Goal: Information Seeking & Learning: Learn about a topic

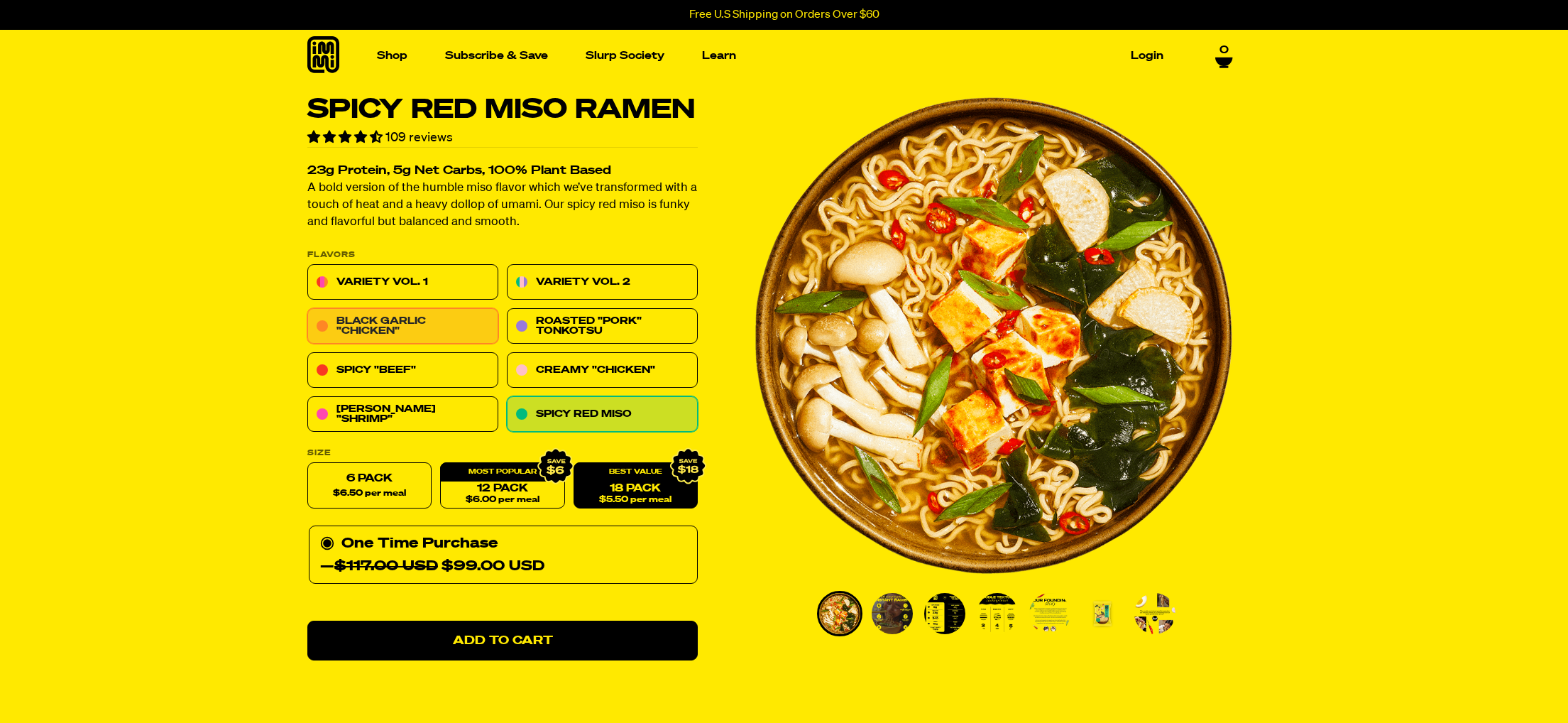
click at [372, 344] on link "Black Garlic "Chicken"" at bounding box center [402, 326] width 191 height 35
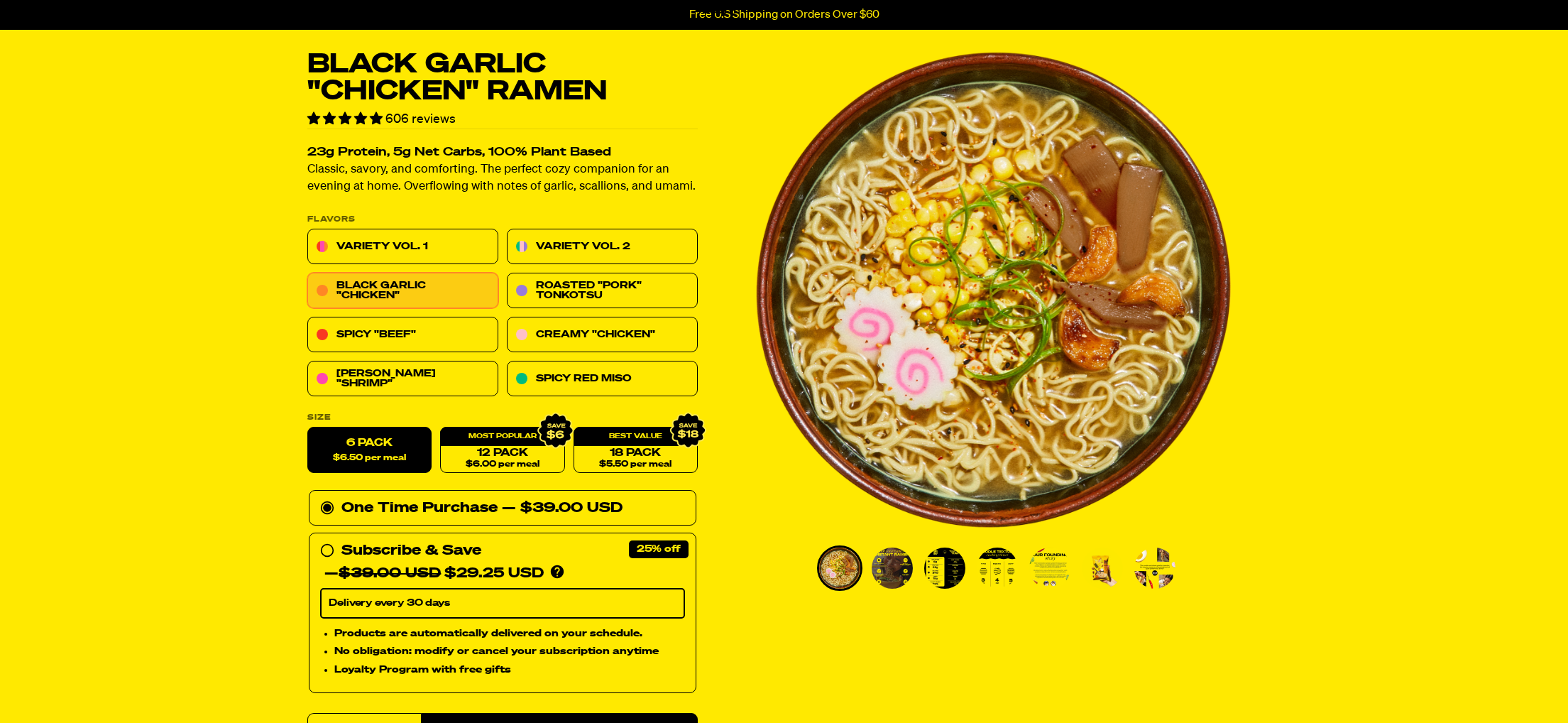
scroll to position [25, 0]
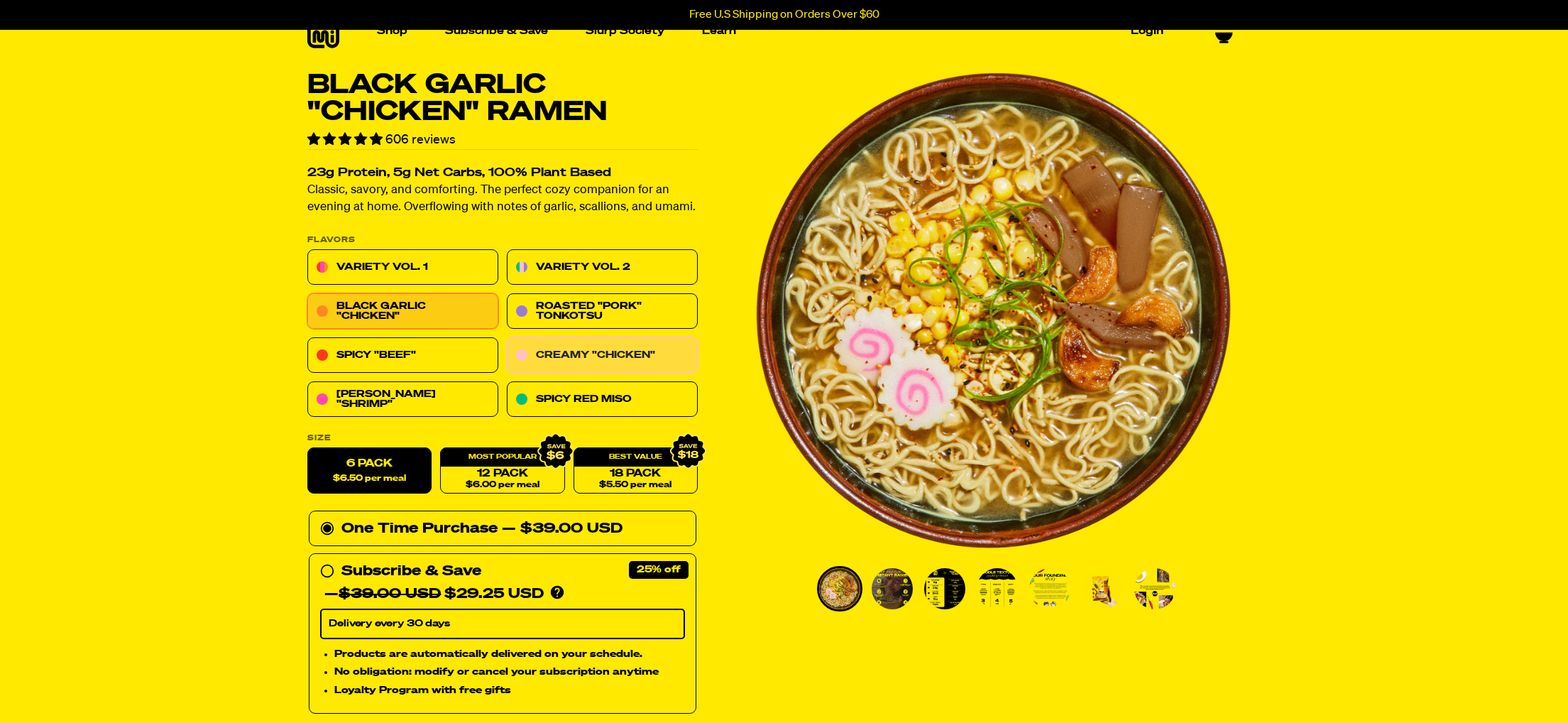
click at [628, 373] on link "Creamy "Chicken"" at bounding box center [602, 356] width 191 height 35
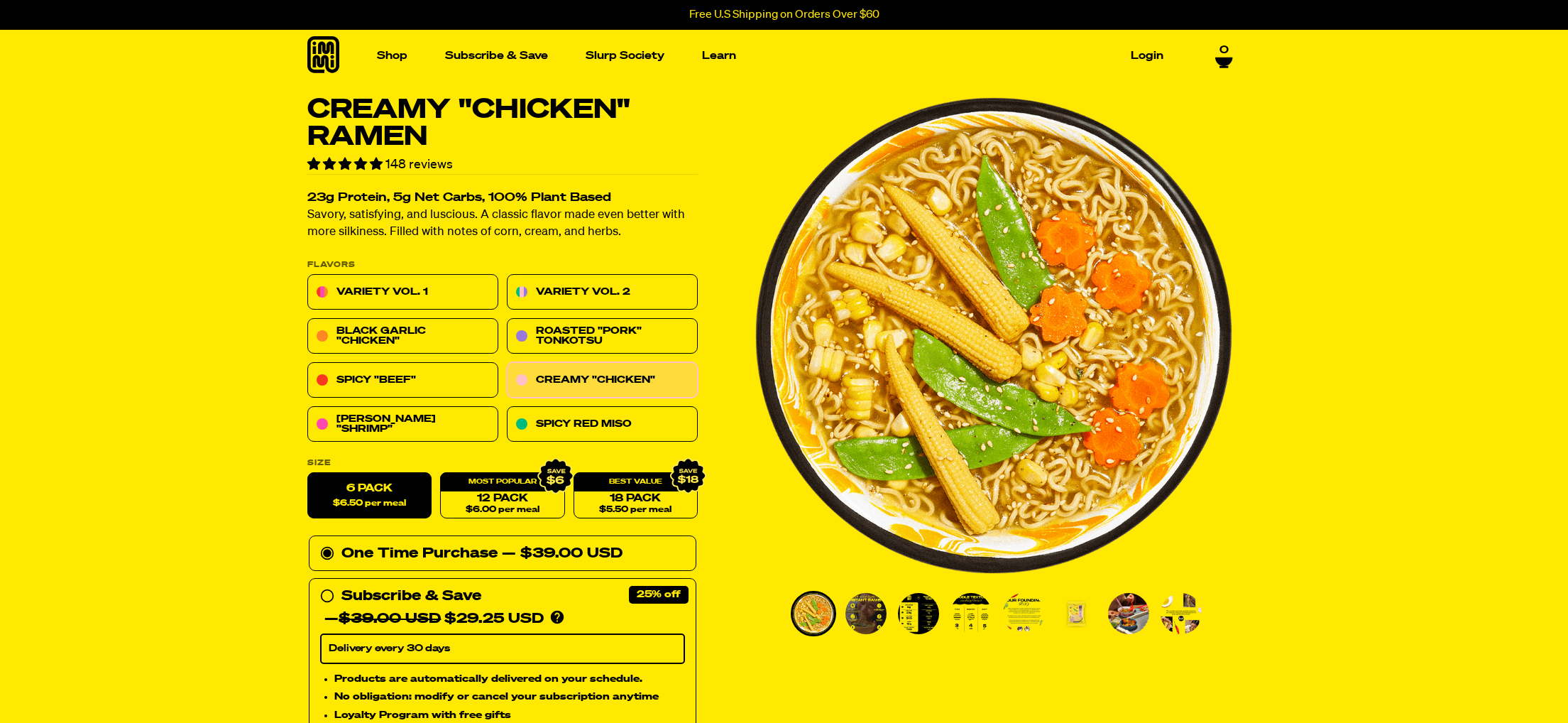
click at [868, 620] on img "Go to slide 2" at bounding box center [866, 613] width 41 height 41
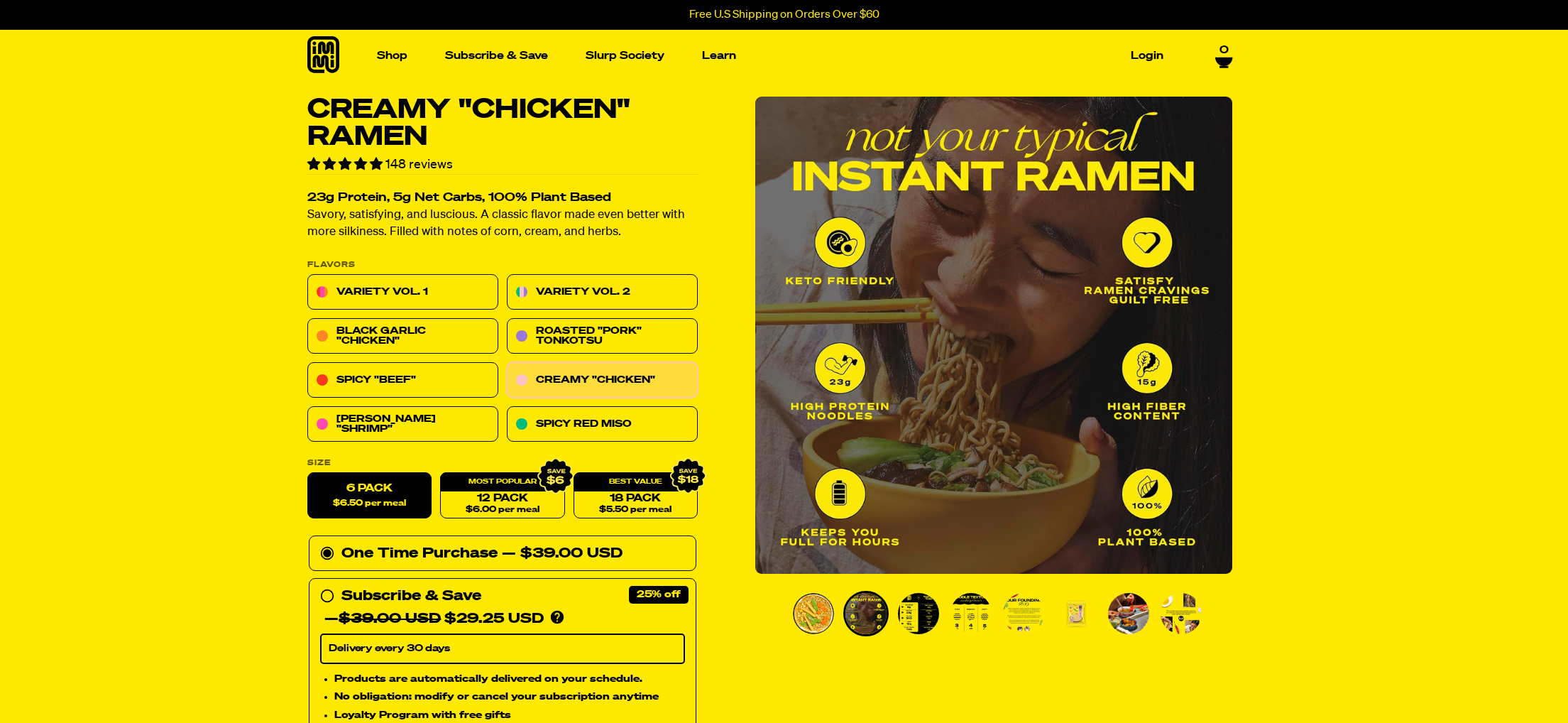
click at [916, 614] on img "Go to slide 3" at bounding box center [918, 613] width 41 height 41
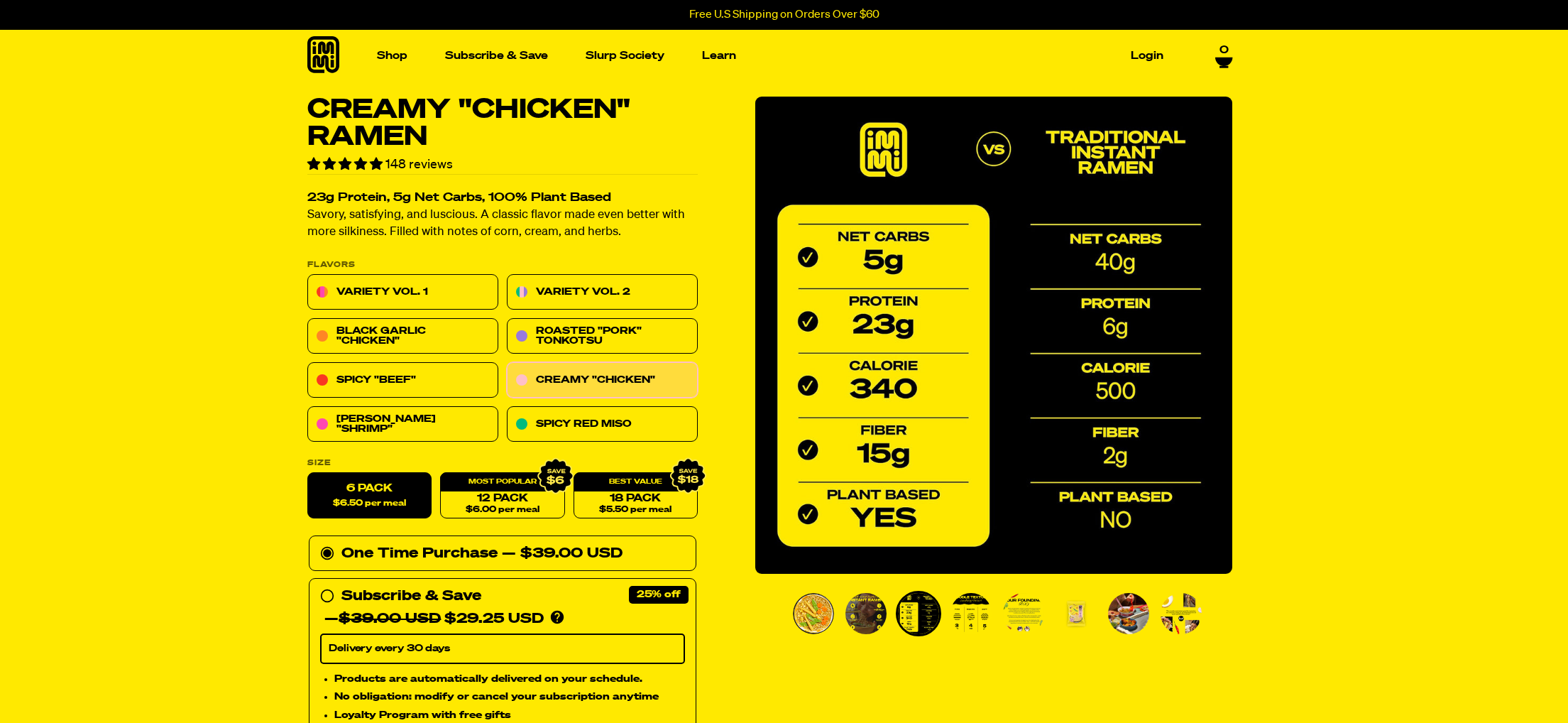
click at [971, 617] on img "Go to slide 4" at bounding box center [971, 613] width 41 height 41
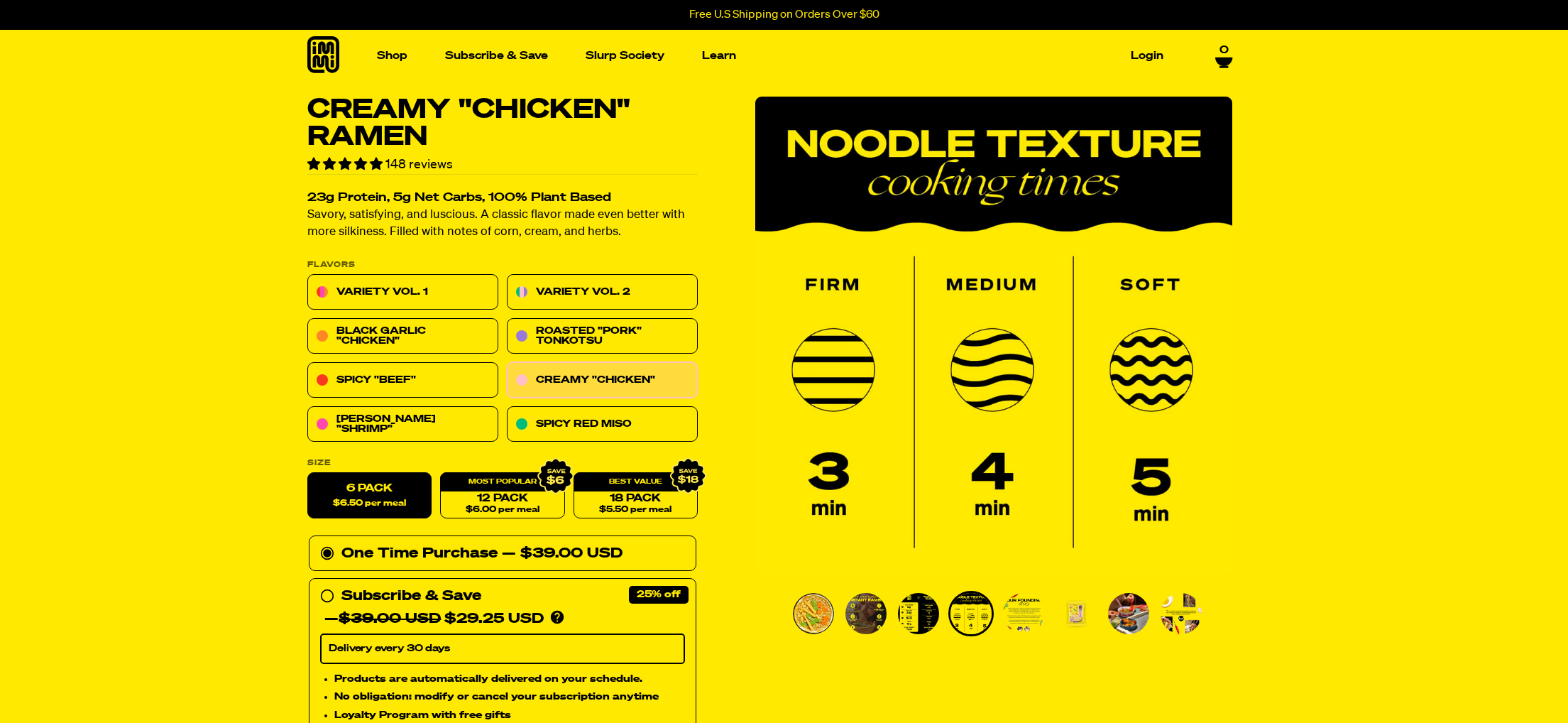
click at [1026, 617] on img "Go to slide 5" at bounding box center [1023, 613] width 41 height 41
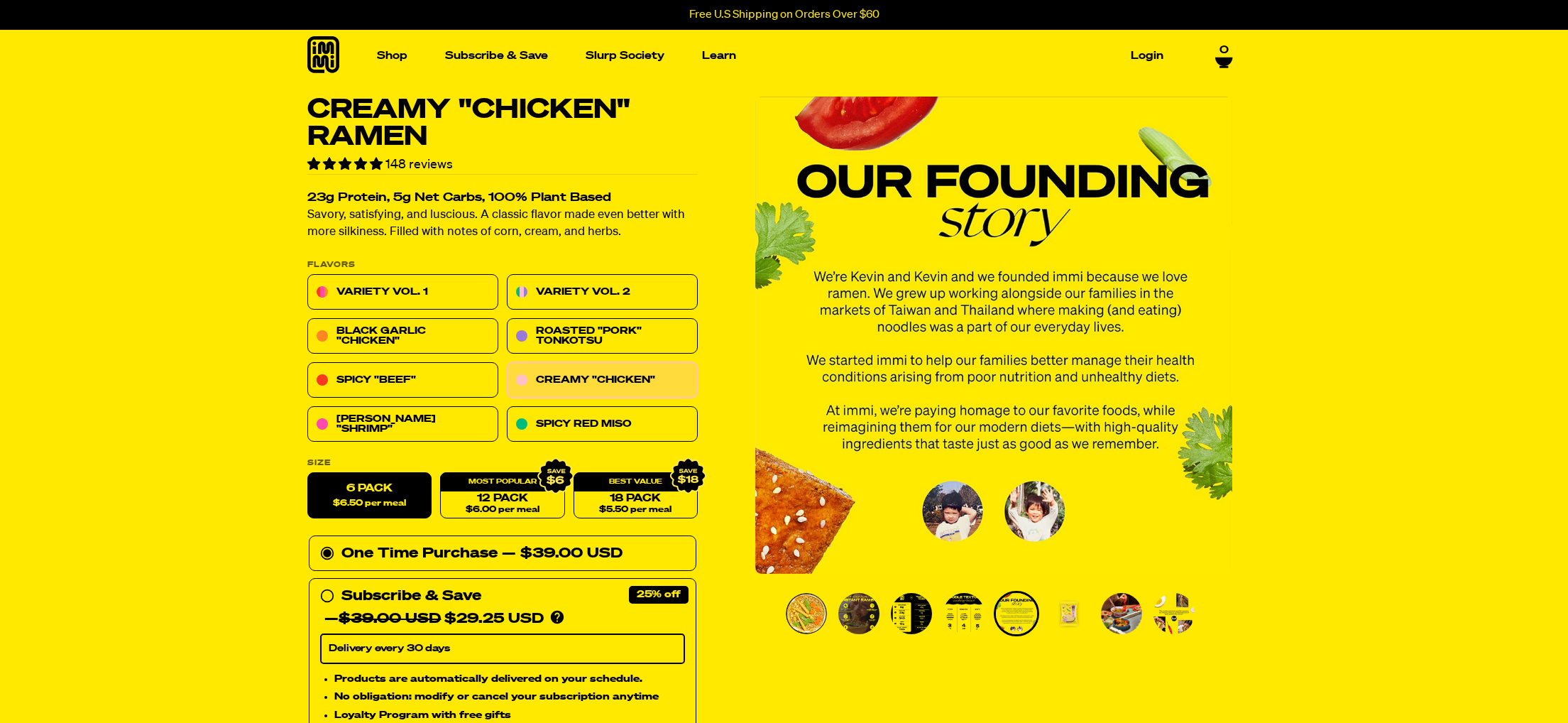
click at [1071, 620] on img "Go to slide 6" at bounding box center [1069, 613] width 41 height 41
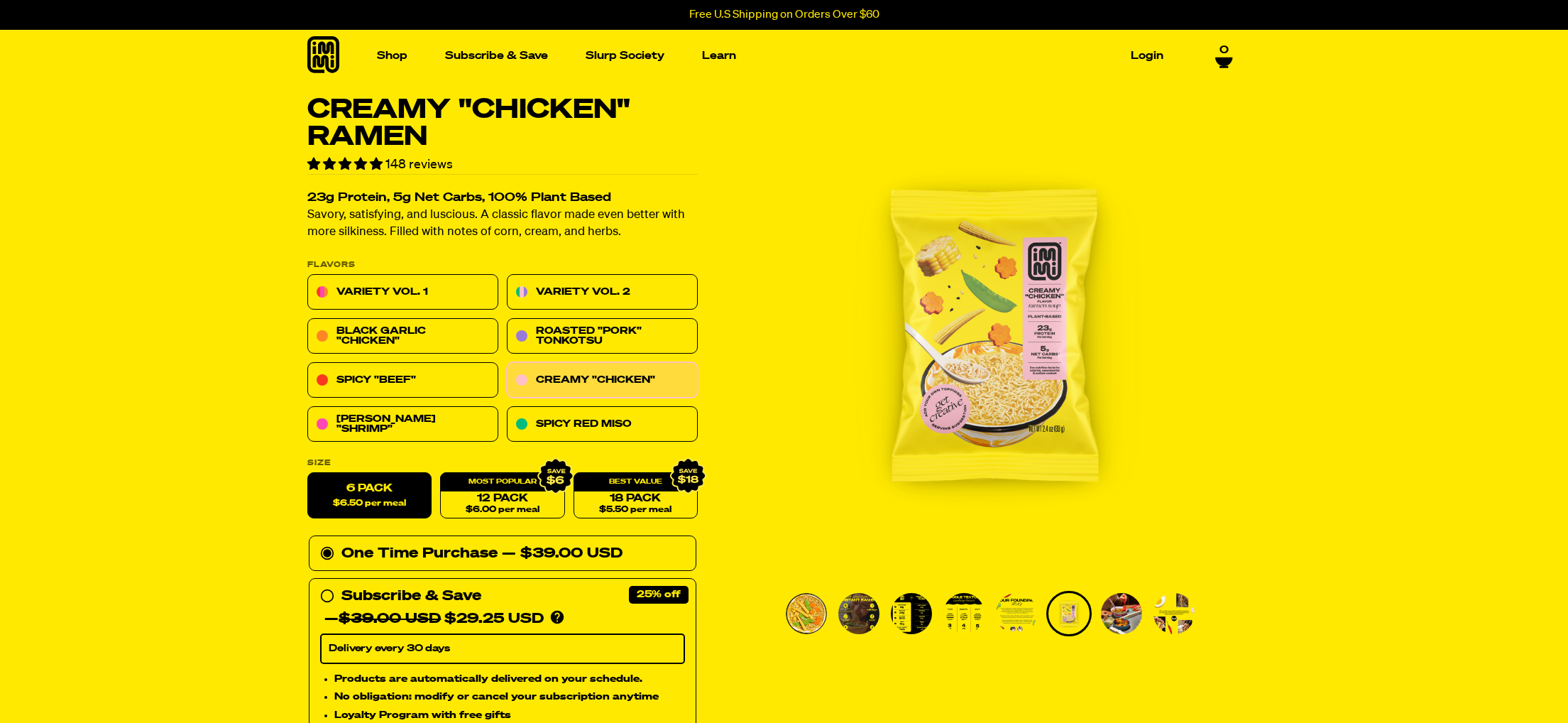
click at [1017, 394] on img "6 of 8" at bounding box center [994, 335] width 477 height 478
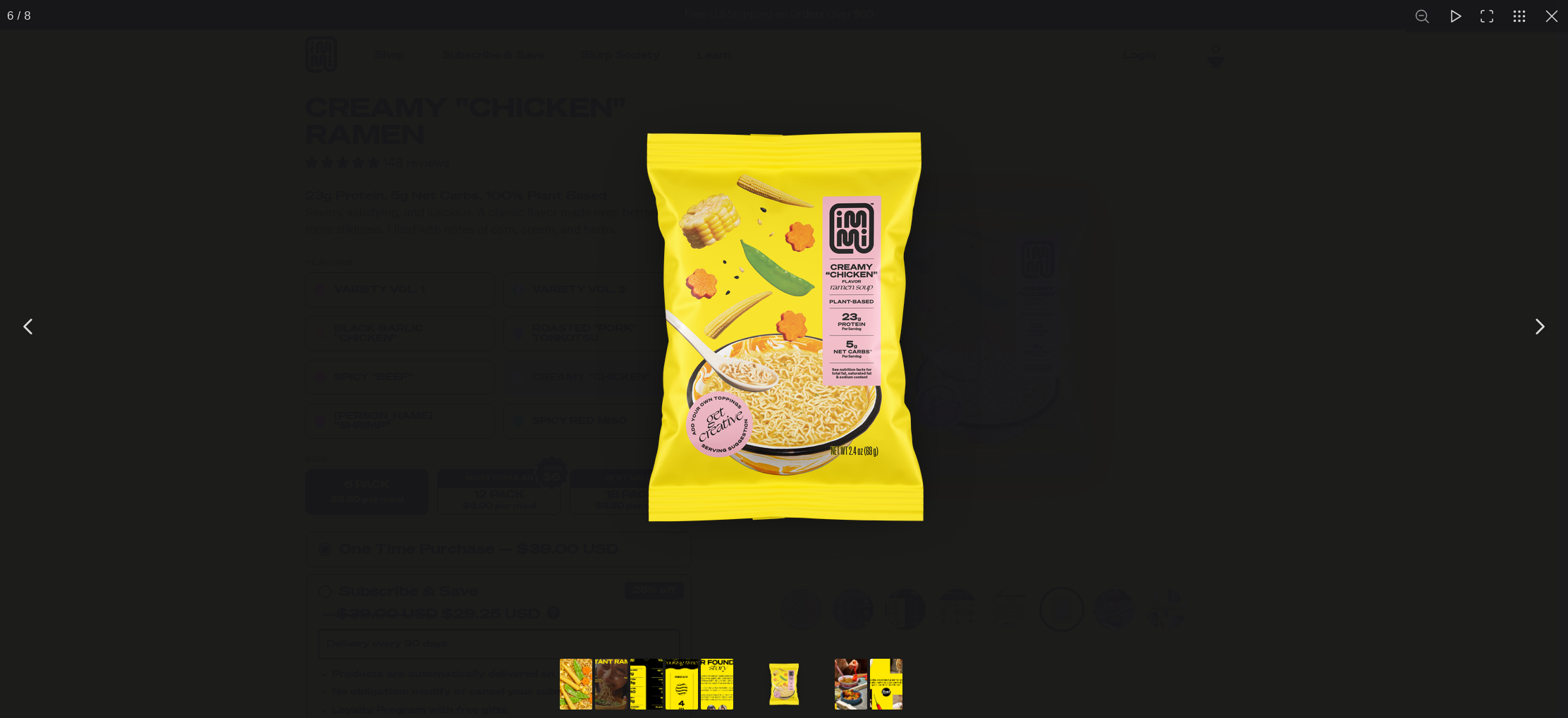
click at [865, 413] on img "You can close this modal content with the ESC key" at bounding box center [784, 326] width 634 height 635
click at [1539, 326] on button "You can close this modal content with the ESC key" at bounding box center [1538, 326] width 35 height 35
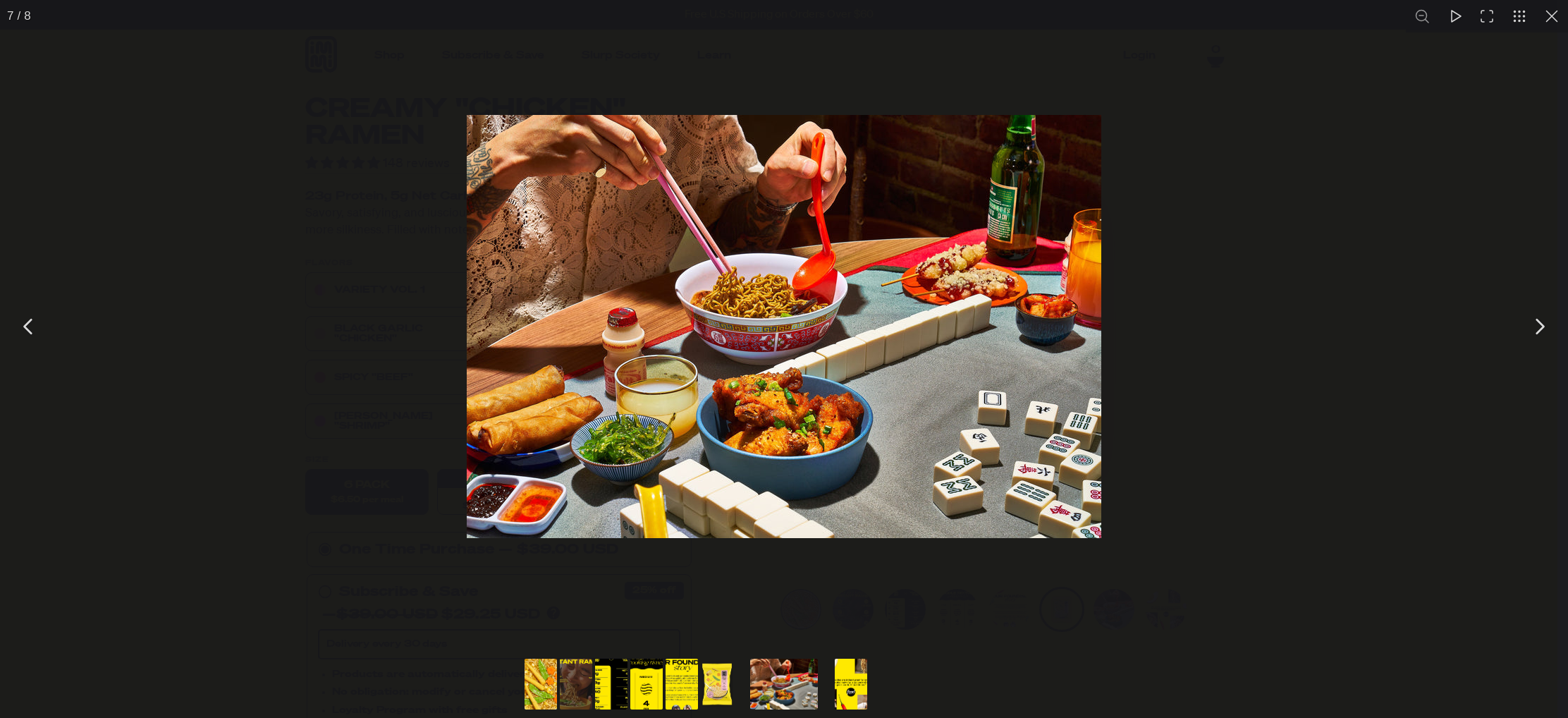
click at [1539, 326] on button "You can close this modal content with the ESC key" at bounding box center [1538, 326] width 35 height 35
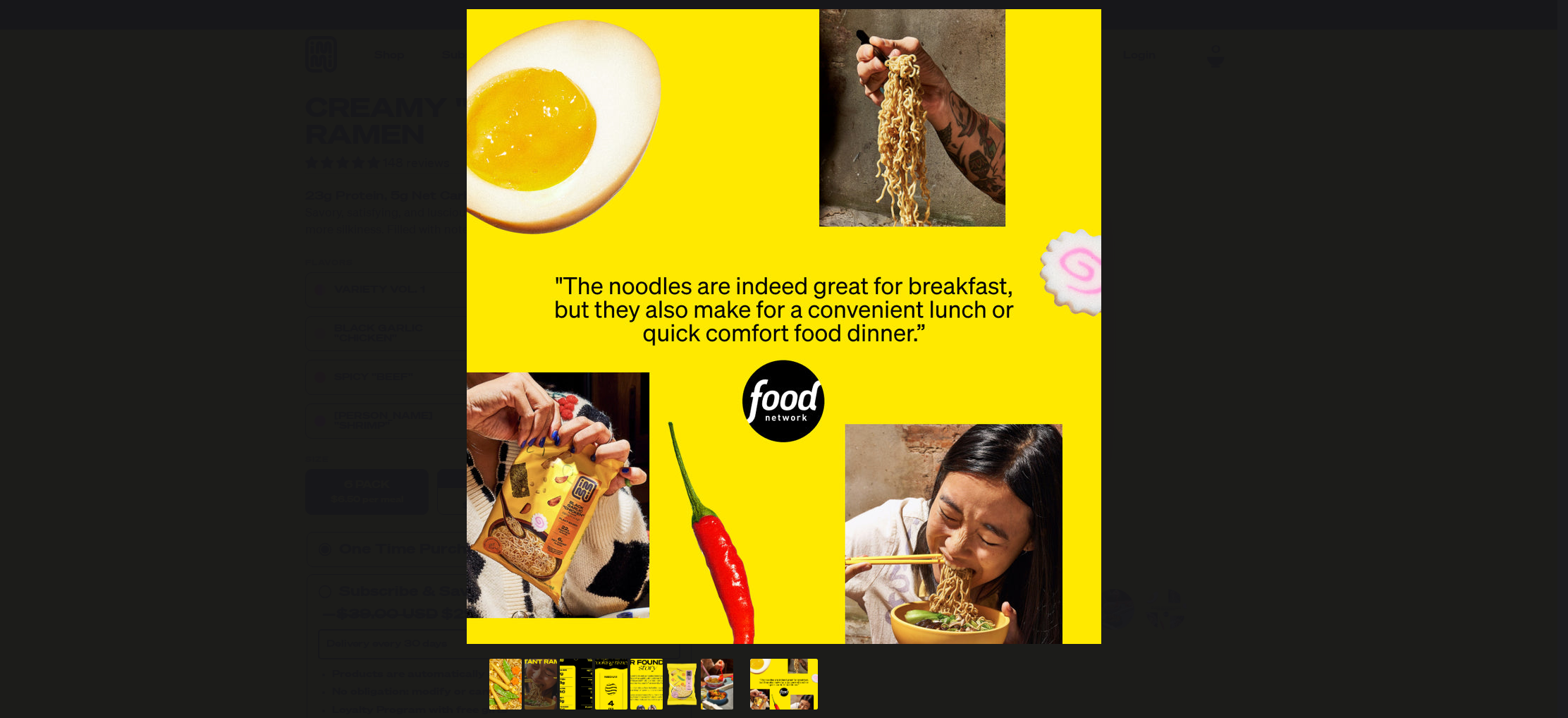
click at [1539, 326] on button "You can close this modal content with the ESC key" at bounding box center [1538, 326] width 35 height 35
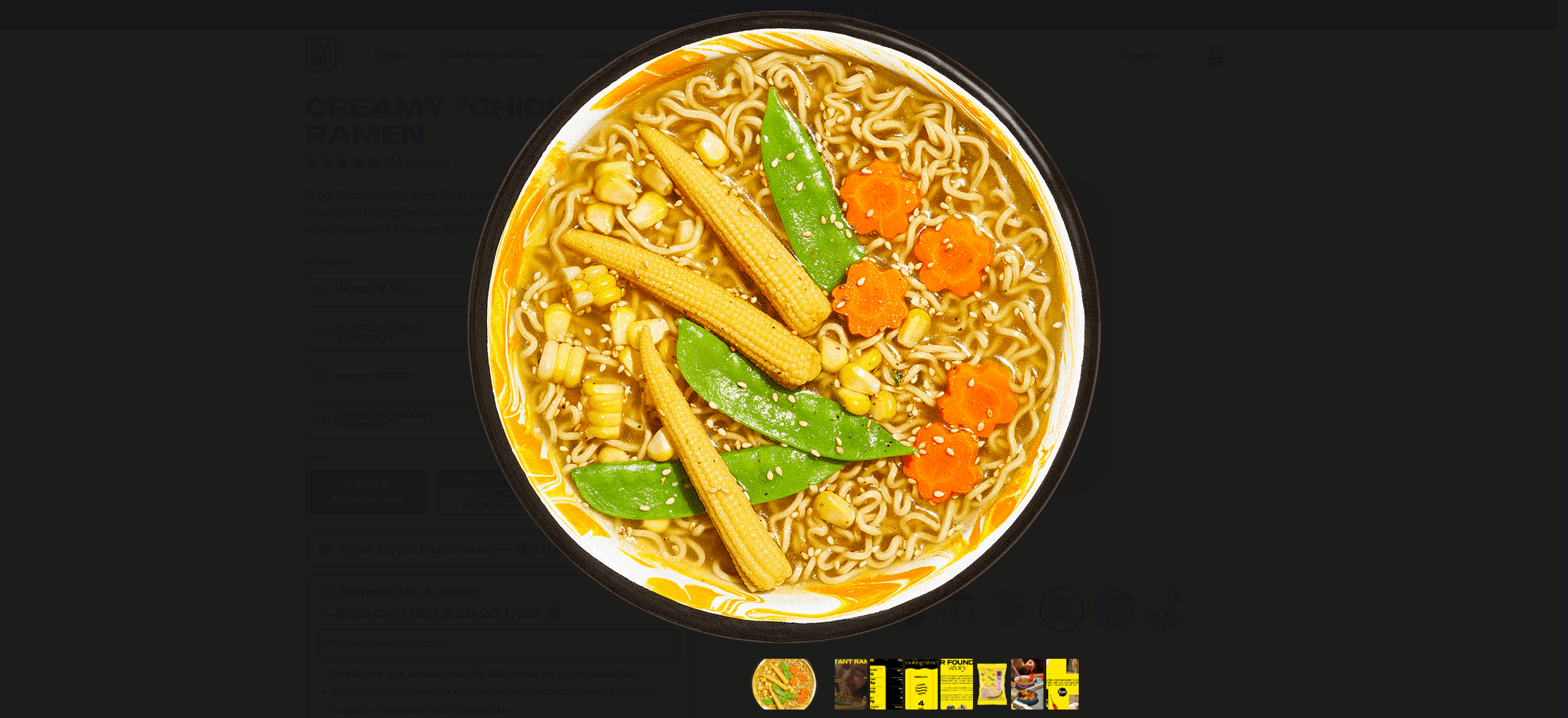
click at [1539, 326] on button "You can close this modal content with the ESC key" at bounding box center [1538, 326] width 35 height 35
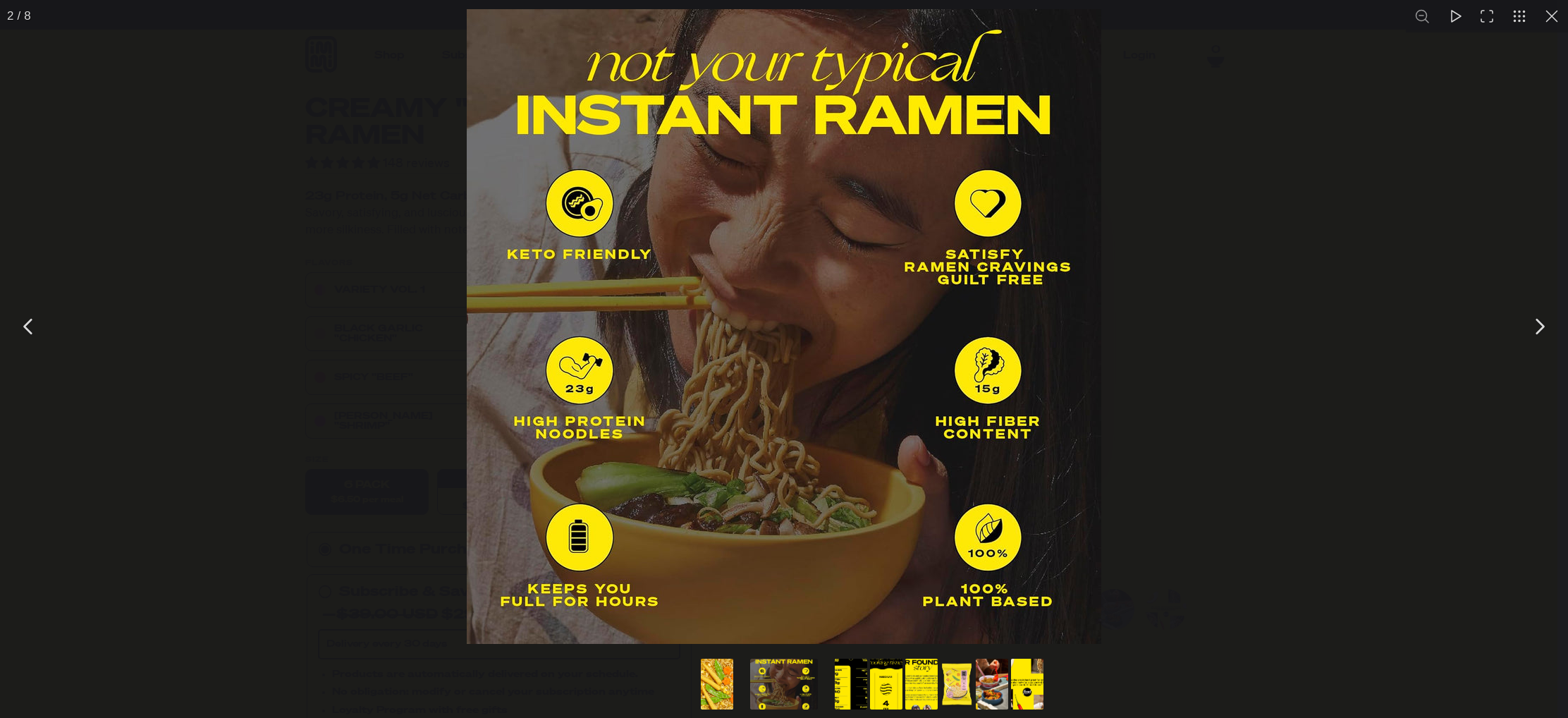
click at [1534, 322] on button "You can close this modal content with the ESC key" at bounding box center [1538, 326] width 35 height 35
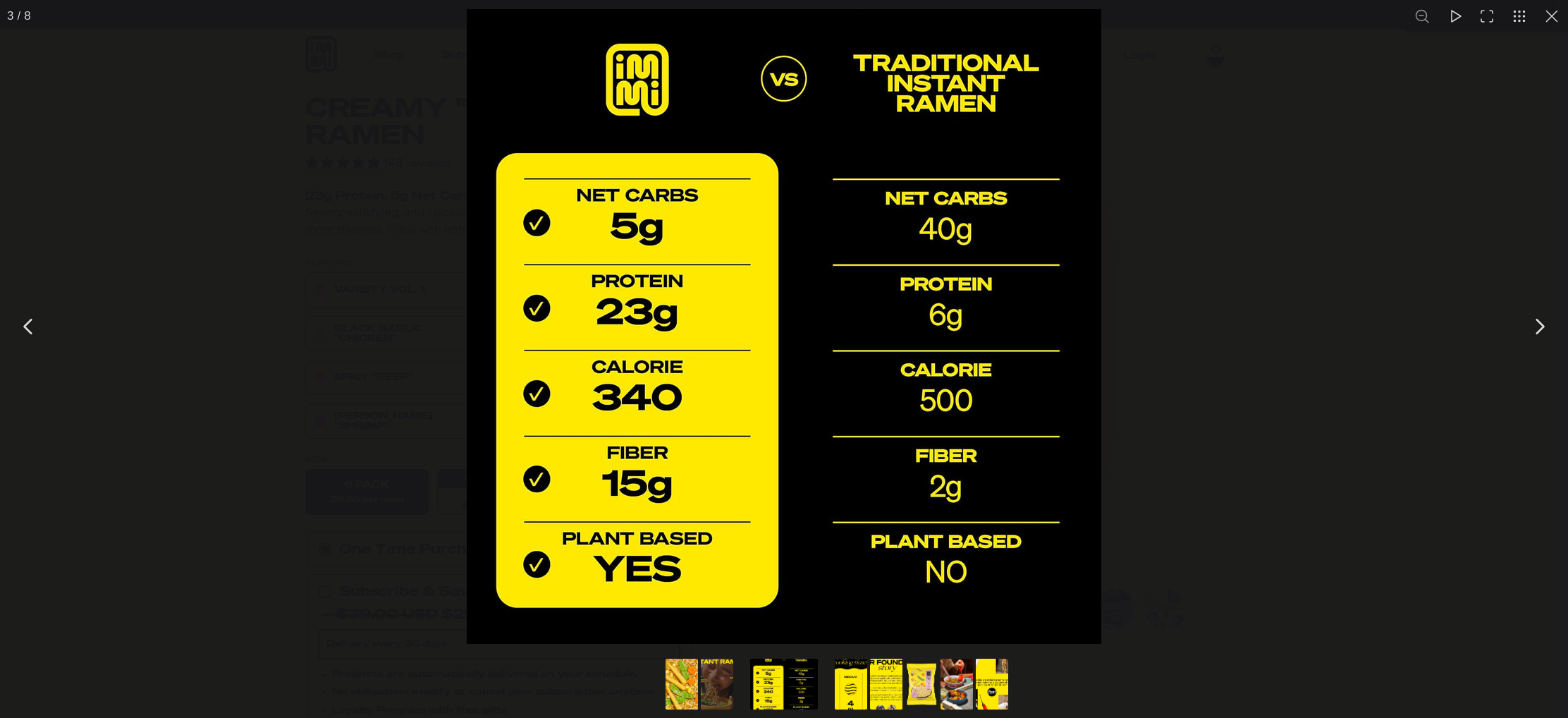
click at [1534, 322] on button "You can close this modal content with the ESC key" at bounding box center [1538, 326] width 35 height 35
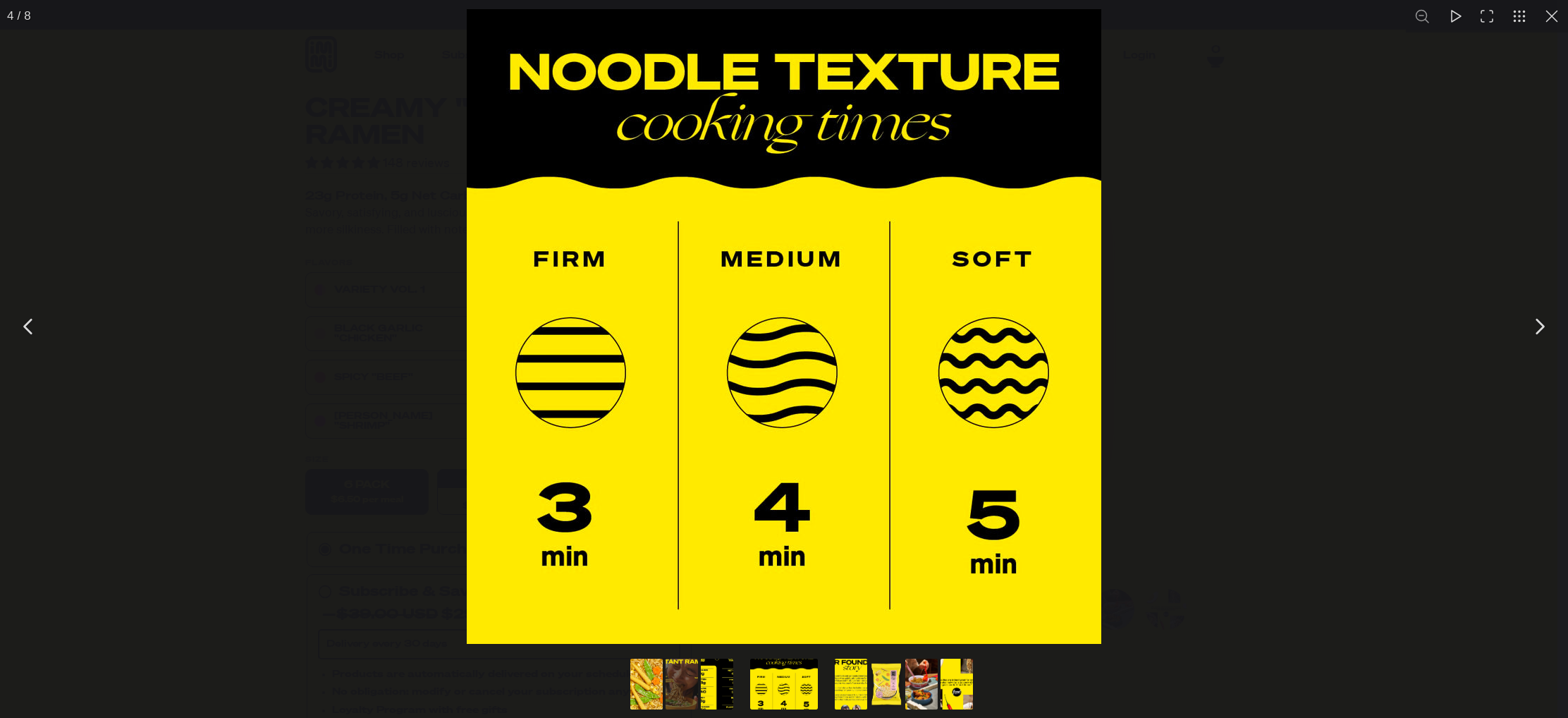
click at [1534, 322] on button "You can close this modal content with the ESC key" at bounding box center [1538, 326] width 35 height 35
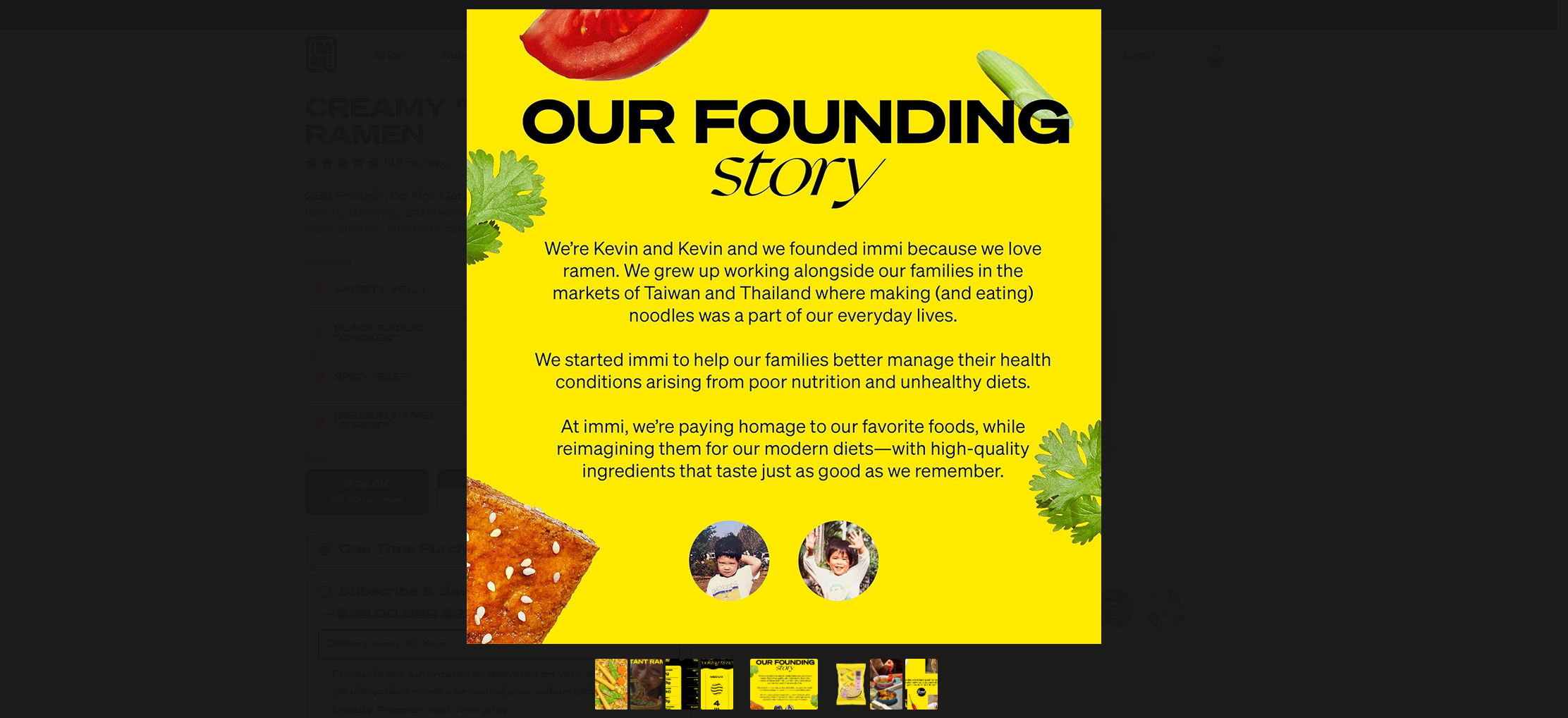
click at [1534, 322] on button "You can close this modal content with the ESC key" at bounding box center [1538, 326] width 35 height 35
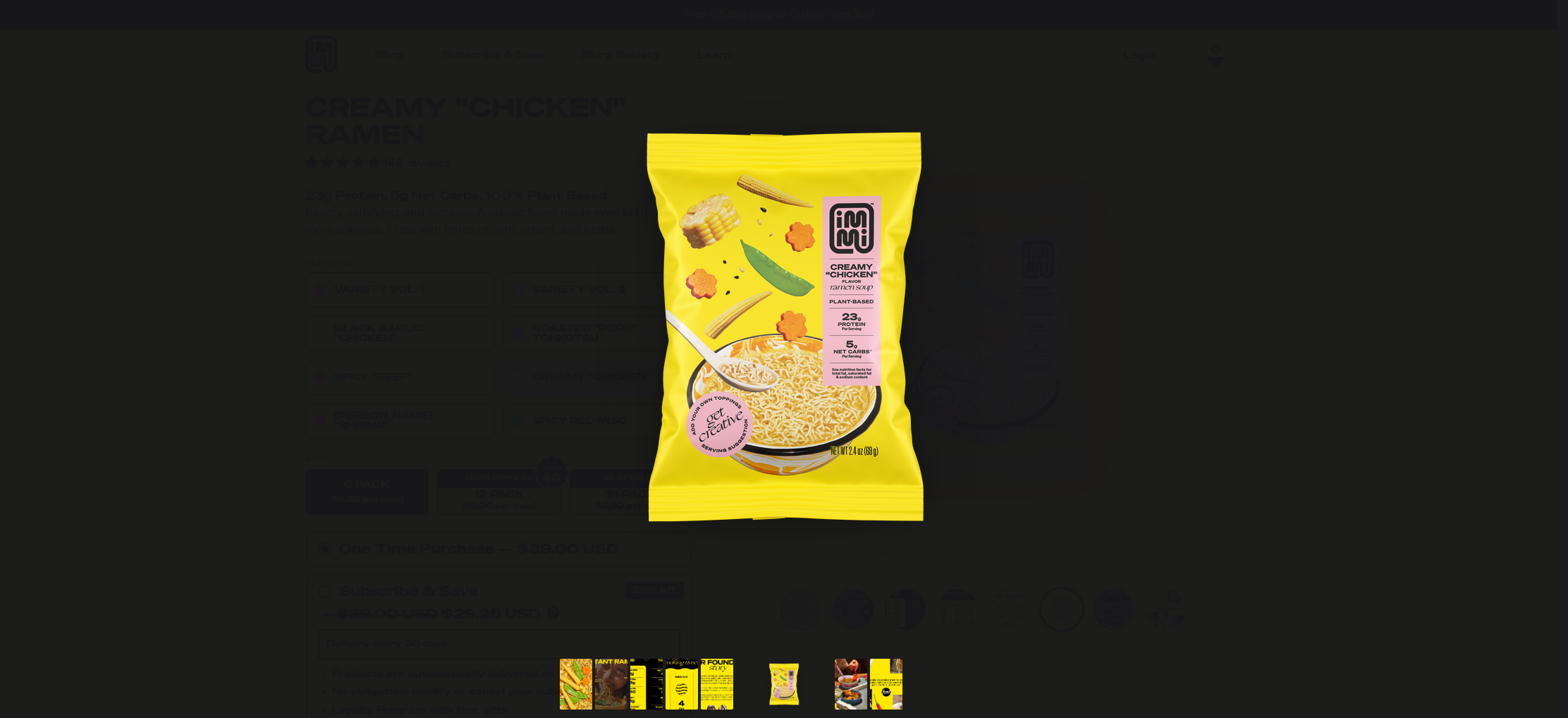
click at [1534, 322] on button "You can close this modal content with the ESC key" at bounding box center [1538, 326] width 35 height 35
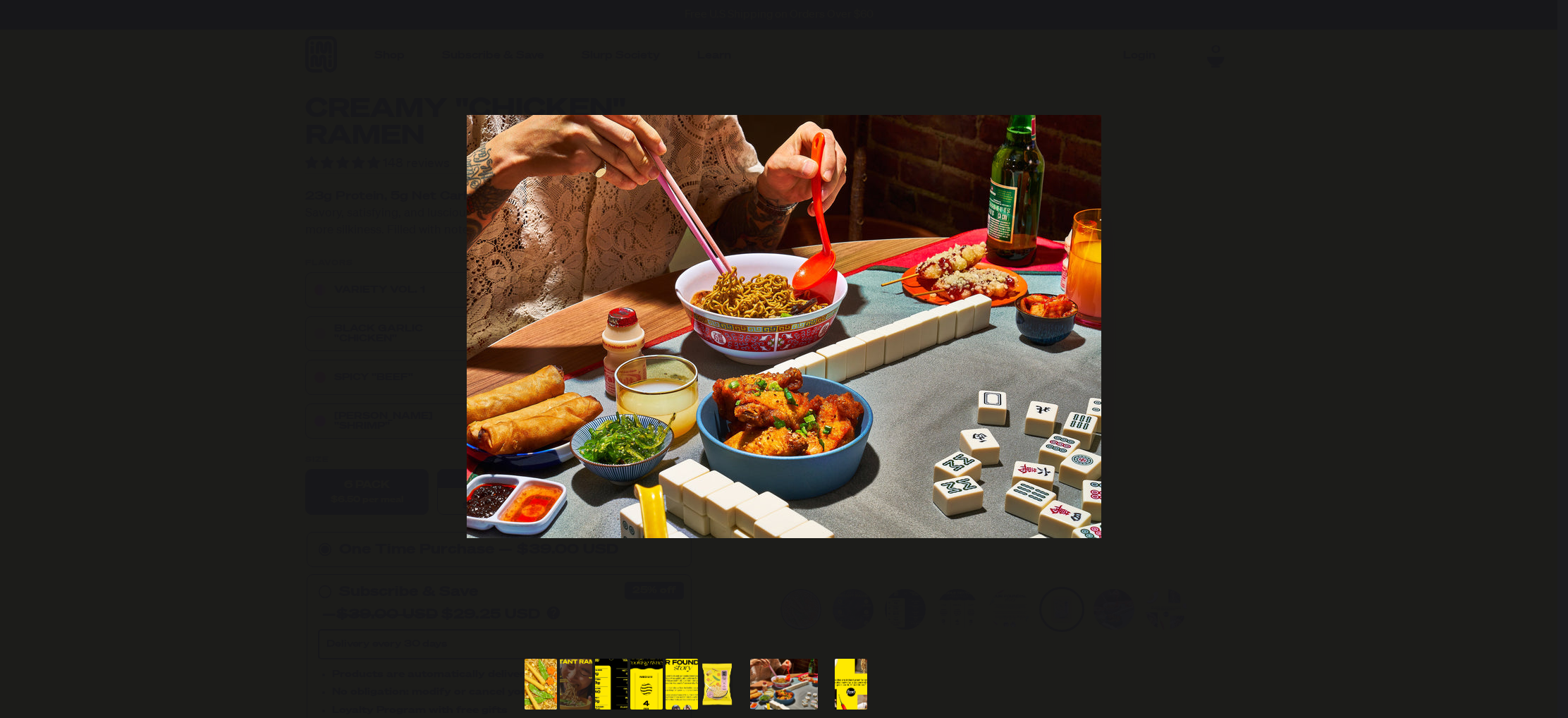
click at [1534, 322] on button "You can close this modal content with the ESC key" at bounding box center [1538, 326] width 35 height 35
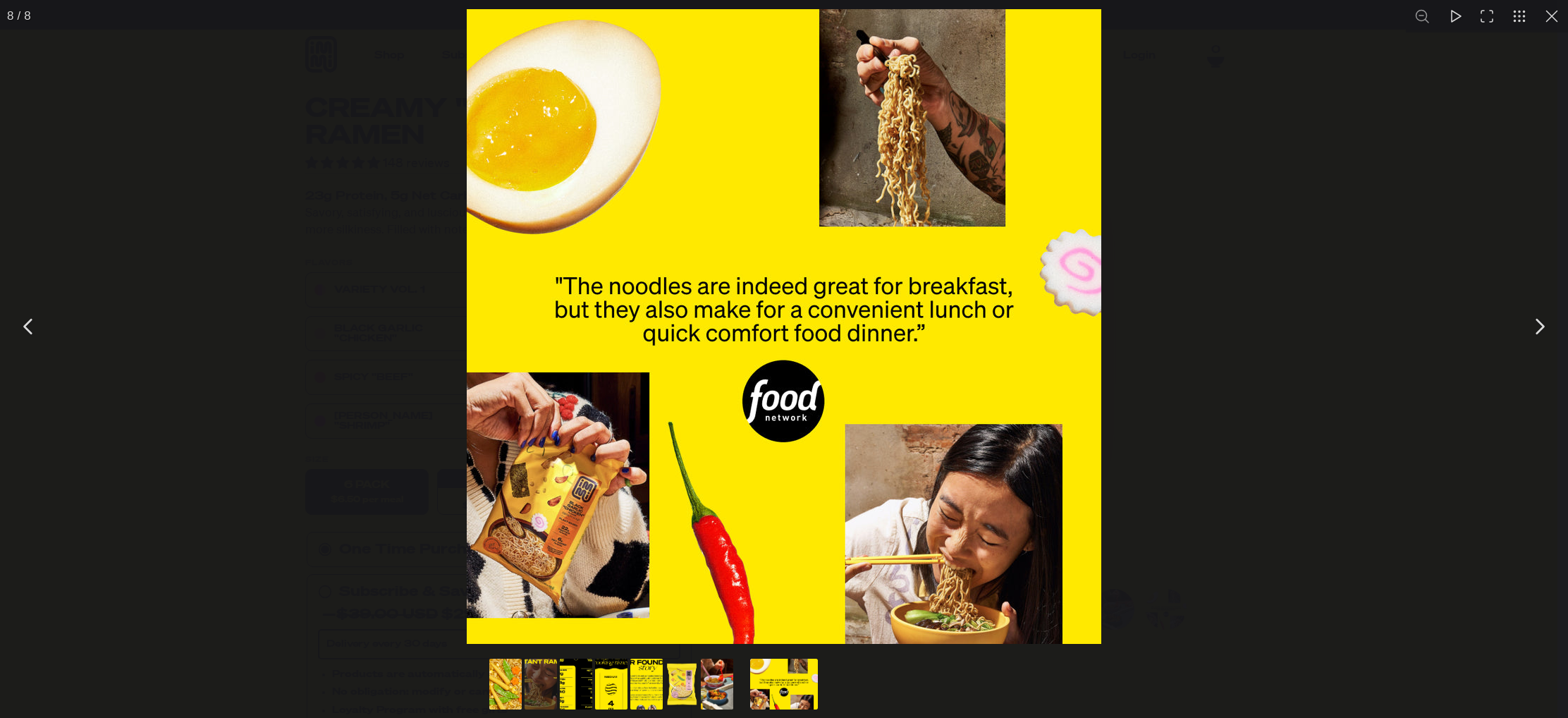
click at [1553, 18] on button "You can close this modal content with the ESC key" at bounding box center [1552, 16] width 33 height 33
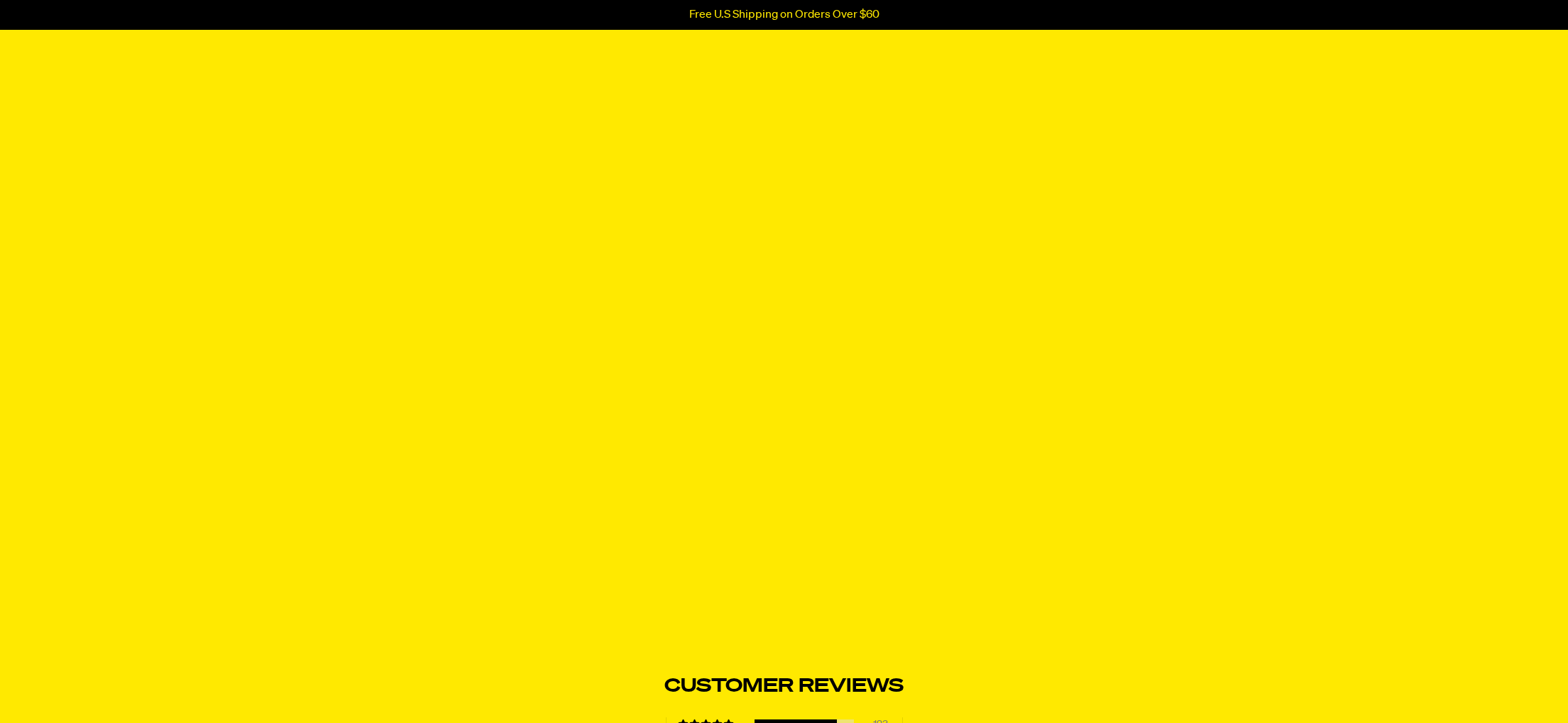
scroll to position [4625, 0]
